Goal: Information Seeking & Learning: Learn about a topic

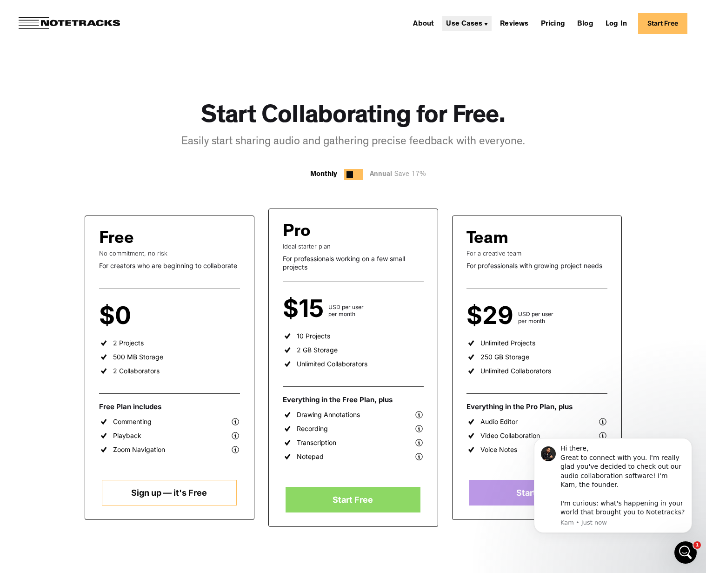
click at [483, 25] on div "Use Cases" at bounding box center [464, 23] width 36 height 7
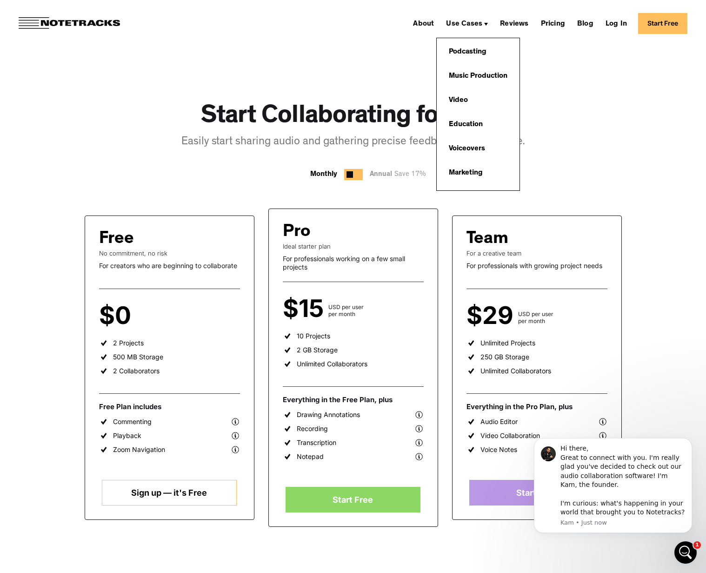
click at [131, 95] on div "Start Collaborating for Free. Easily start sharing audio and gathering precise …" at bounding box center [353, 457] width 670 height 820
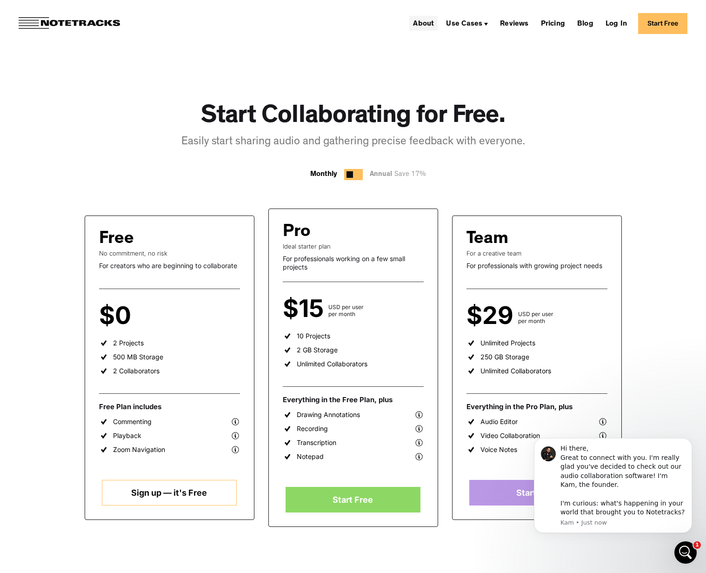
click at [430, 23] on link "About" at bounding box center [424, 23] width 28 height 15
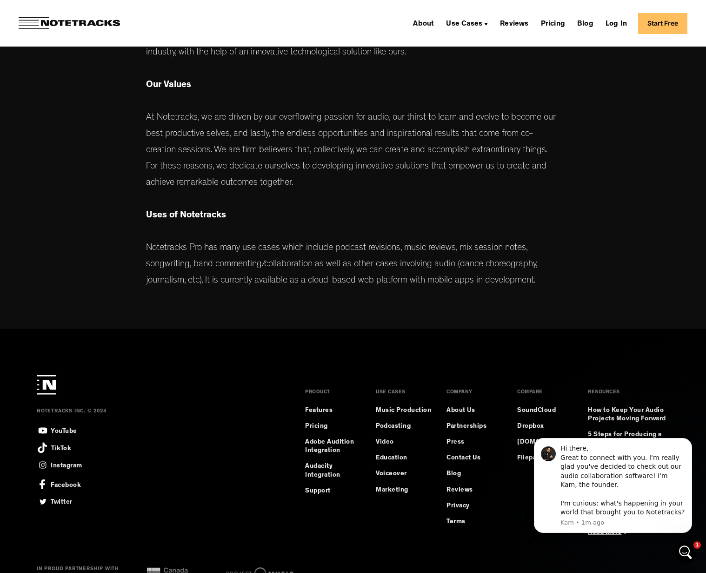
scroll to position [355, 0]
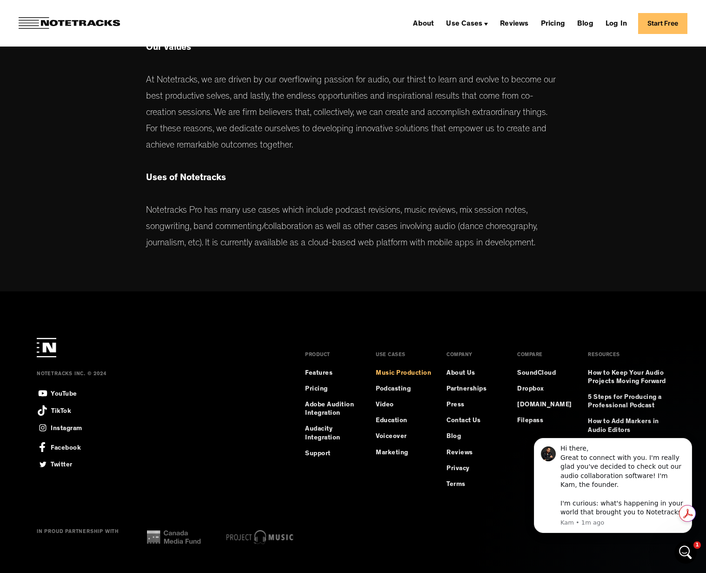
click at [412, 373] on link "Music Production" at bounding box center [403, 373] width 55 height 8
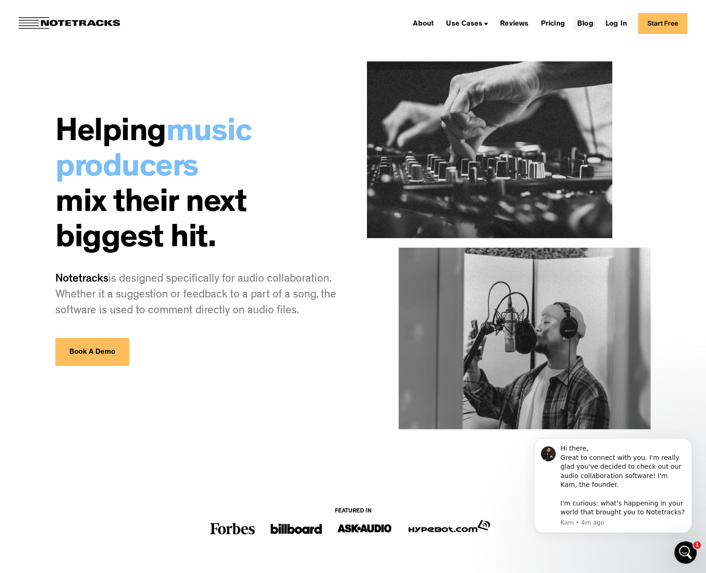
click at [596, 22] on link "Blog" at bounding box center [586, 23] width 24 height 15
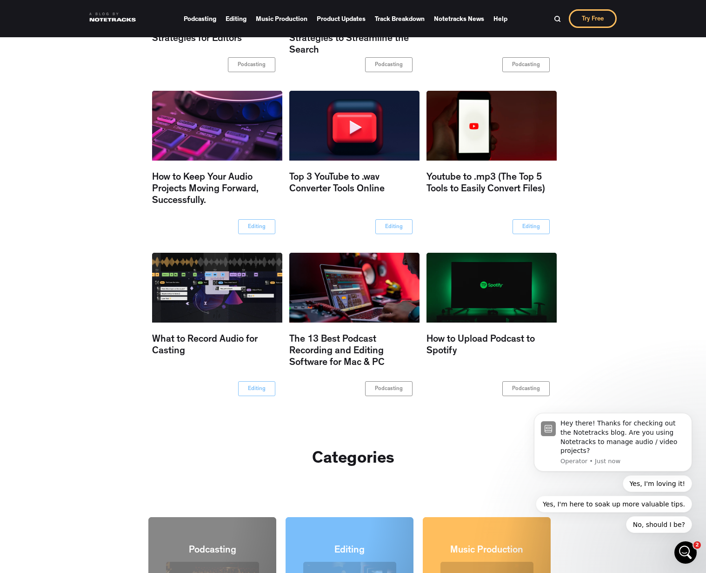
scroll to position [949, 0]
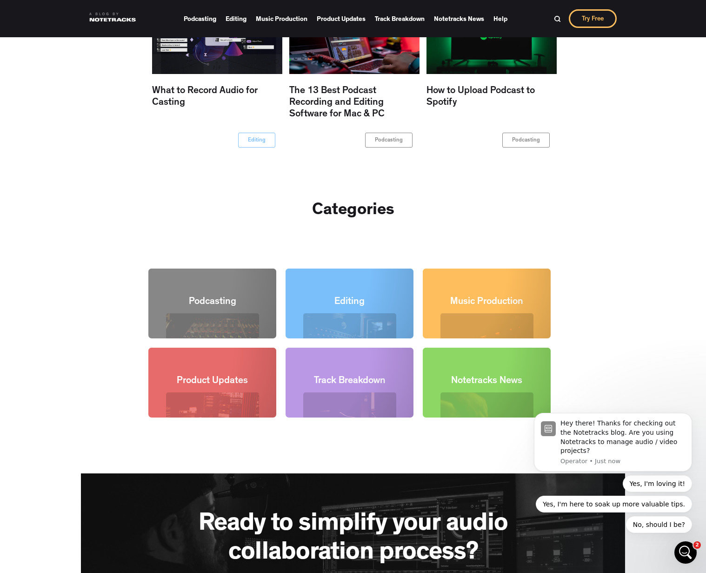
click at [689, 552] on icon "Open Intercom Messenger" at bounding box center [686, 552] width 15 height 15
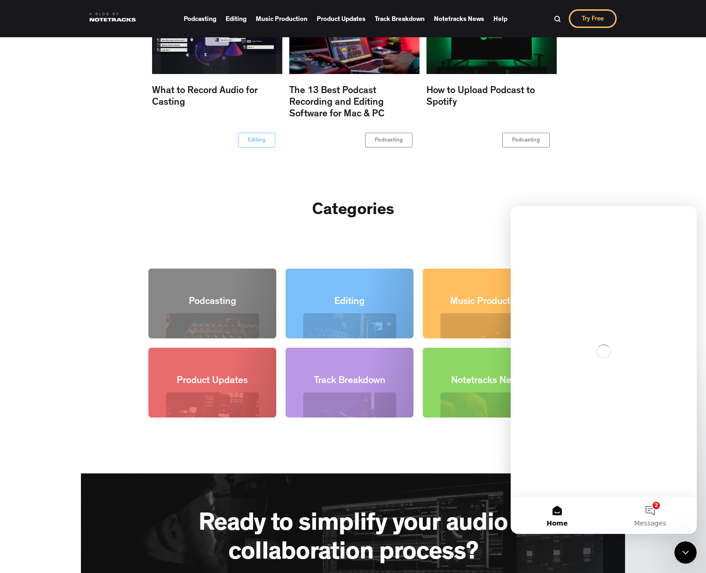
scroll to position [0, 0]
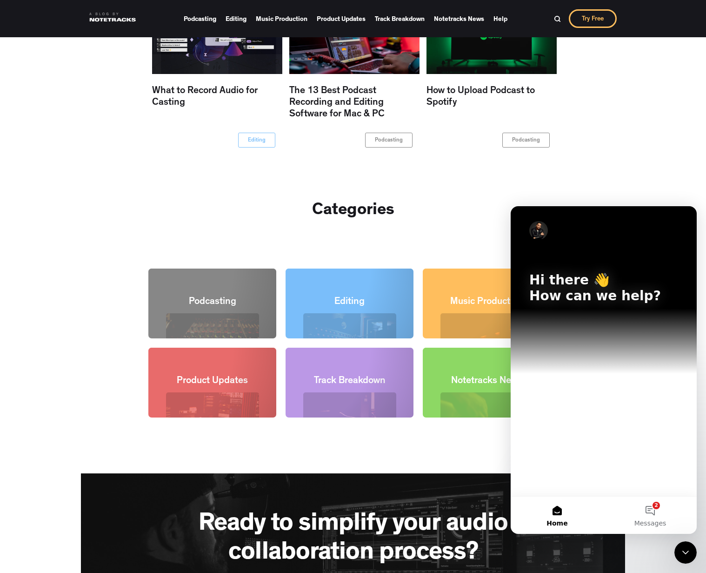
click at [564, 425] on div "Hi there 👋 How can we help?" at bounding box center [604, 351] width 186 height 290
click at [651, 514] on button "2 Messages" at bounding box center [650, 515] width 93 height 37
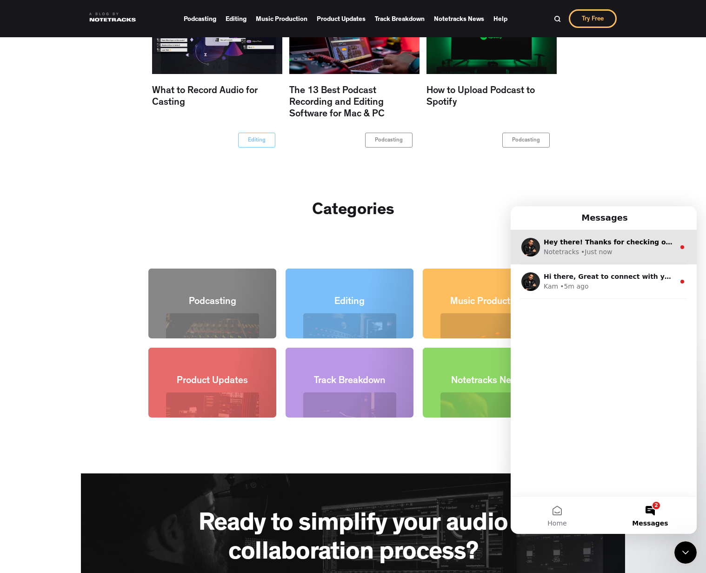
click at [605, 251] on div "• Just now" at bounding box center [596, 252] width 31 height 10
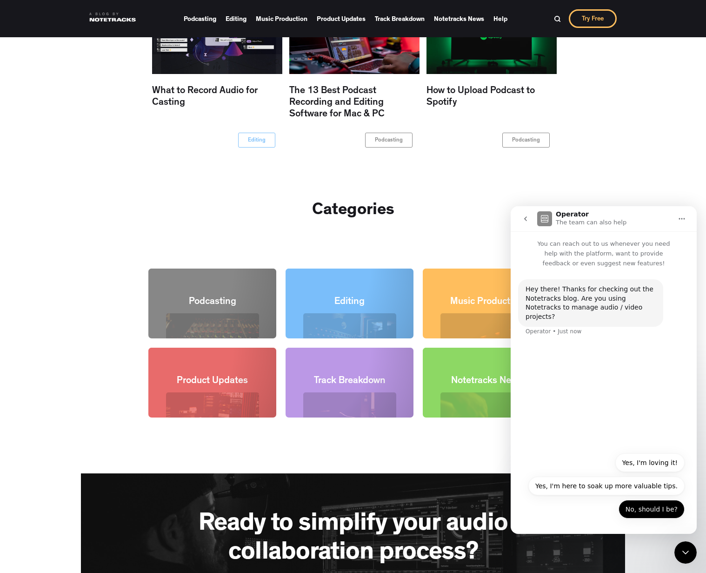
click at [645, 509] on button "No, should I be?" at bounding box center [652, 509] width 66 height 19
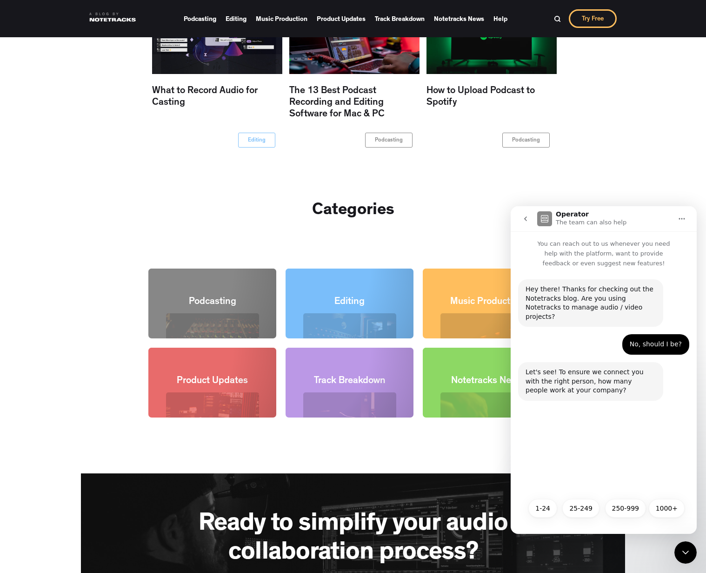
click at [680, 217] on icon "Home" at bounding box center [682, 218] width 7 height 7
click at [492, 222] on div "Categories Podcasting Editing Music Production Product Updates Track Breakdown …" at bounding box center [353, 309] width 706 height 235
click at [690, 552] on icon "Close Intercom Messenger" at bounding box center [685, 552] width 11 height 11
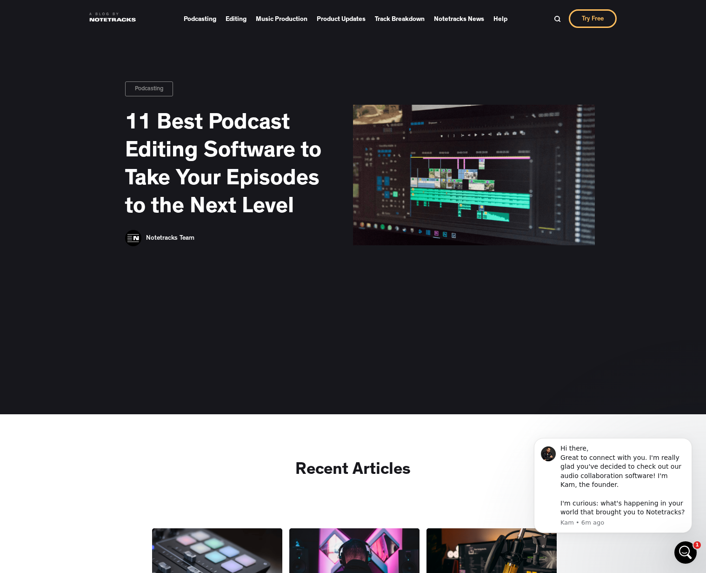
scroll to position [85, 0]
